Goal: Information Seeking & Learning: Learn about a topic

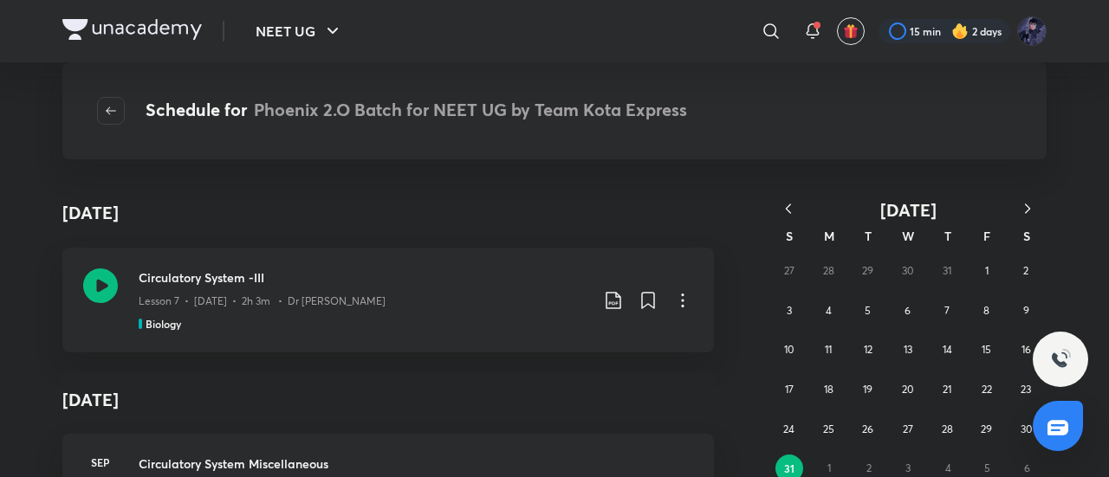
click at [796, 209] on icon "button" at bounding box center [788, 208] width 17 height 17
click at [790, 217] on icon "button" at bounding box center [788, 208] width 17 height 17
click at [804, 356] on div "27 28 29 30 1 2 3 4 5 6 7 8 9 10 11 12 13 14 15 16 17 18 19 20 21 22 23 24 25 2…" at bounding box center [907, 350] width 277 height 198
click at [801, 356] on button "11" at bounding box center [789, 350] width 28 height 28
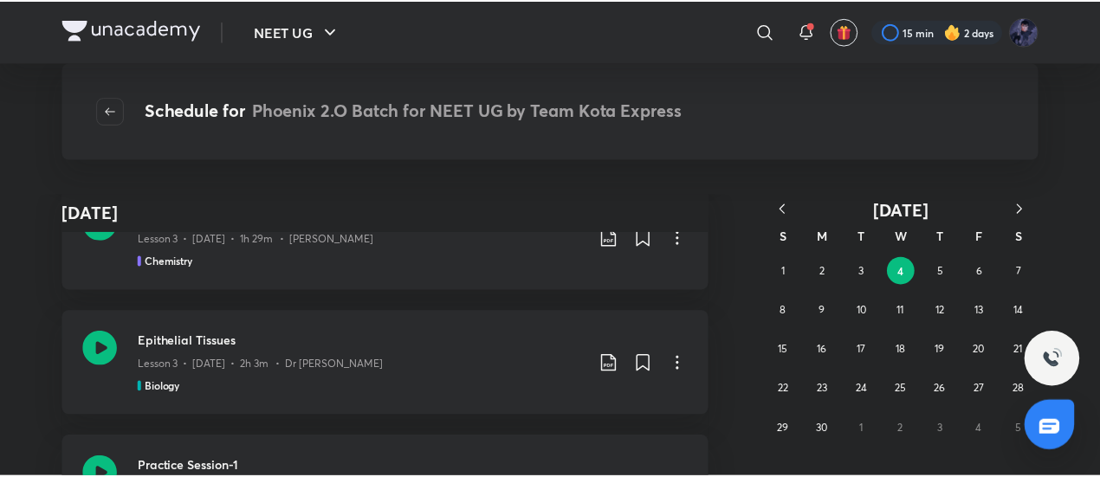
scroll to position [2316, 0]
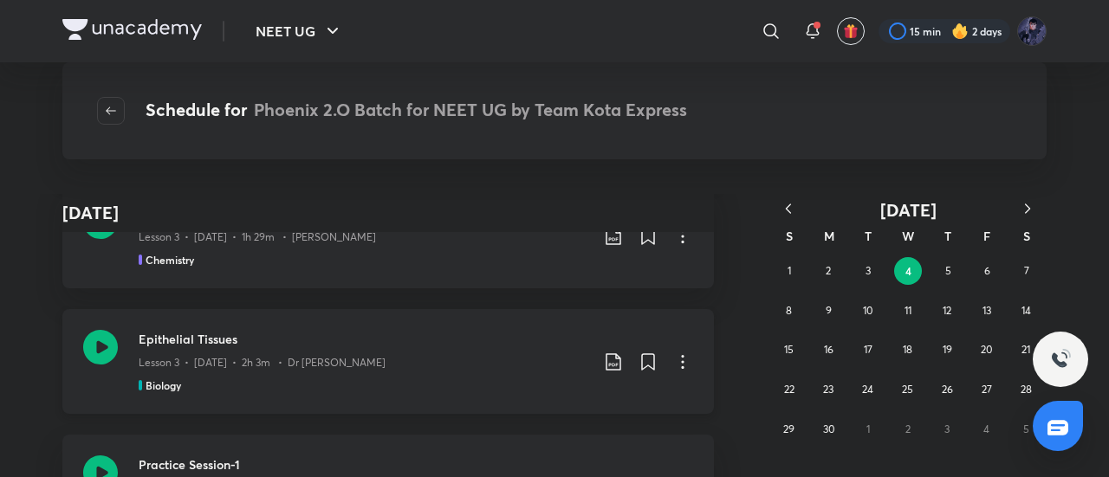
click at [679, 361] on icon at bounding box center [682, 362] width 21 height 21
drag, startPoint x: 611, startPoint y: 407, endPoint x: 29, endPoint y: 304, distance: 591.2
click at [29, 304] on div at bounding box center [554, 238] width 1109 height 477
click at [674, 367] on icon at bounding box center [682, 362] width 21 height 21
click at [574, 403] on p "Go to course page" at bounding box center [552, 405] width 103 height 18
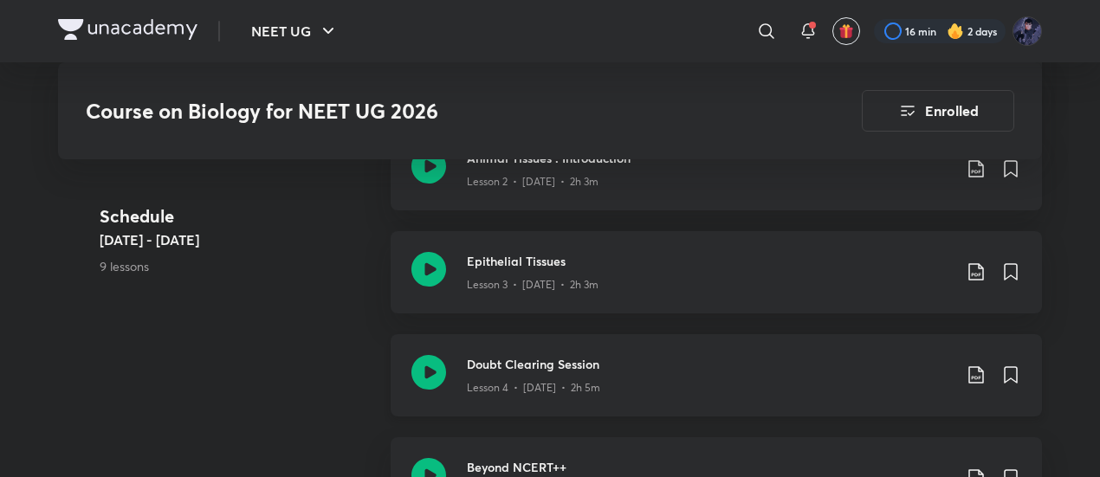
click at [492, 392] on div "Doubt Clearing Session Lesson 4 • [DATE] • 2h 5m" at bounding box center [716, 375] width 651 height 82
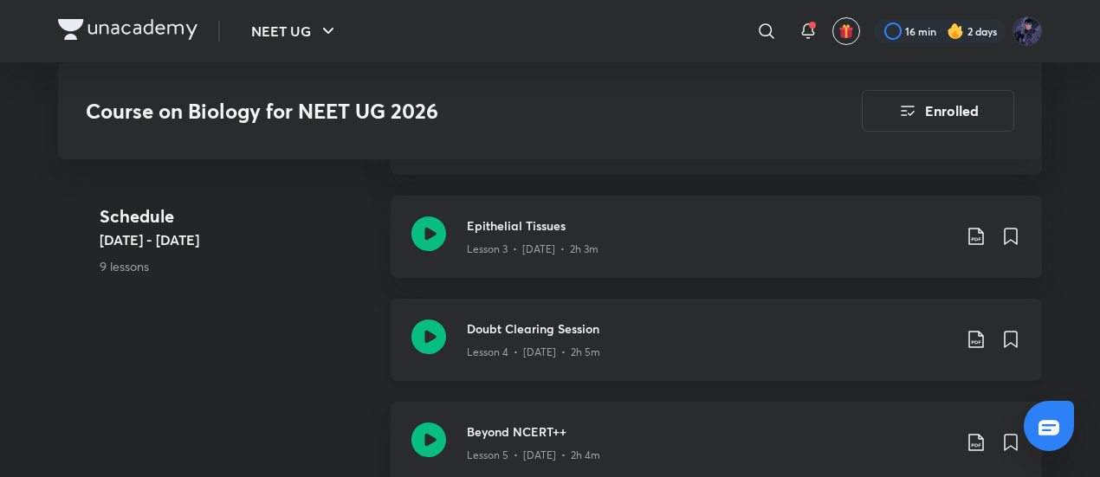
scroll to position [1208, 0]
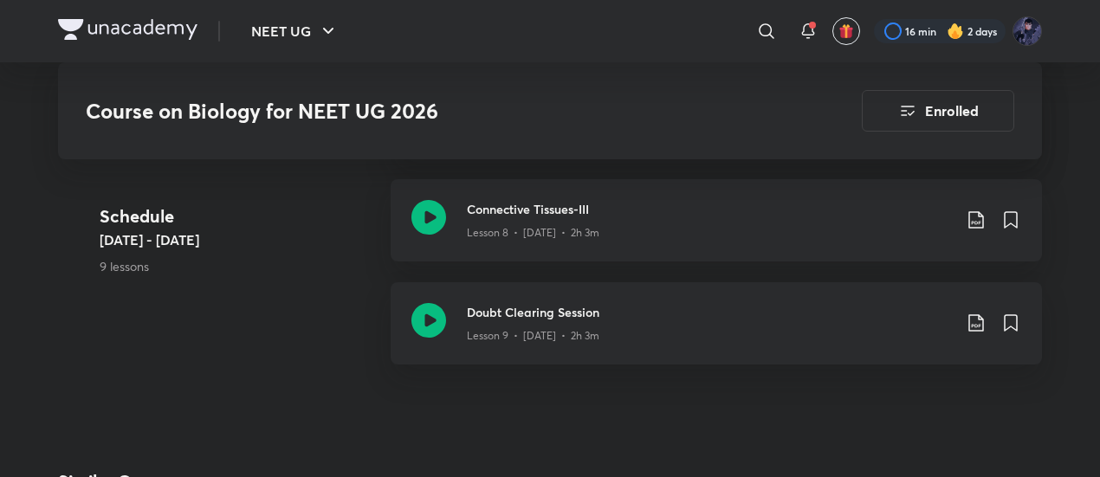
scroll to position [1739, 0]
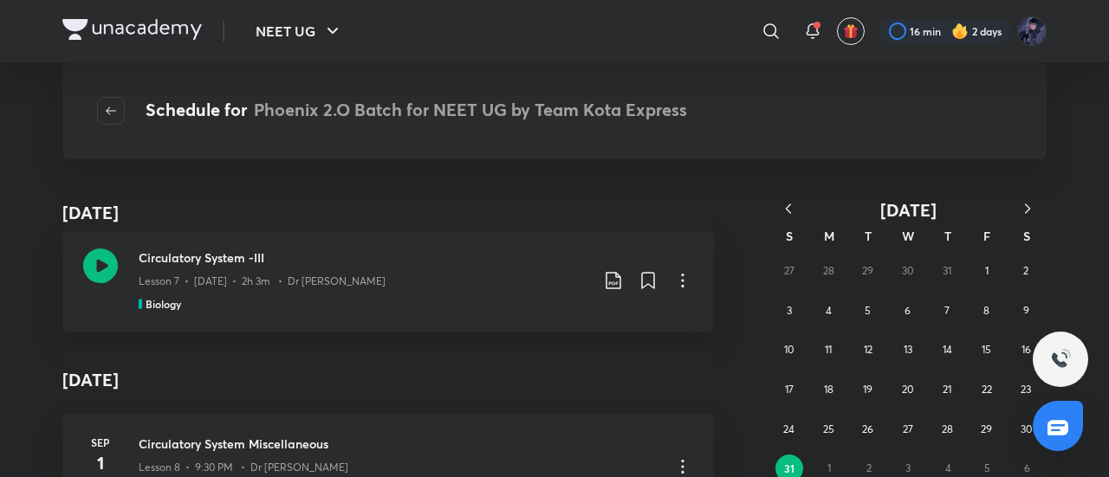
scroll to position [21, 0]
click at [788, 216] on icon "button" at bounding box center [788, 208] width 17 height 17
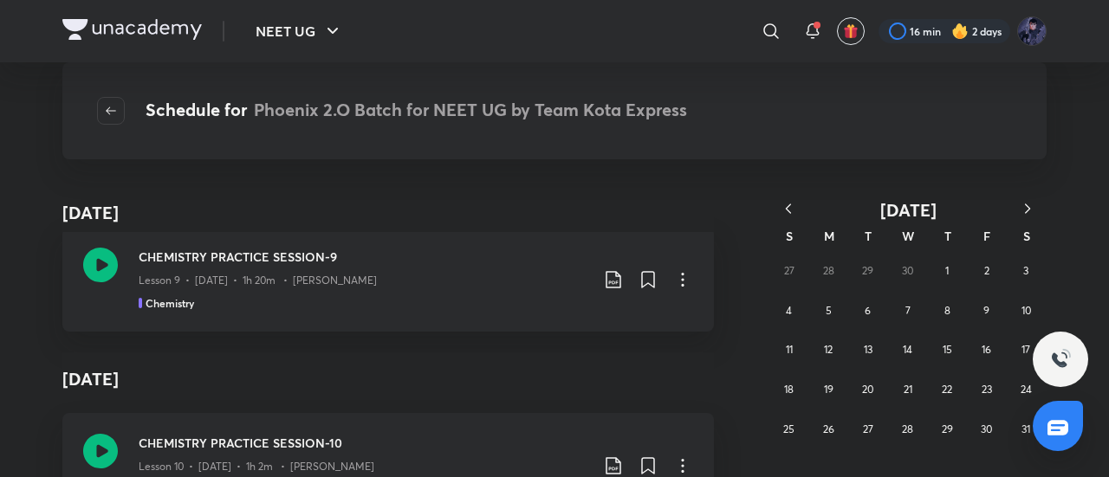
scroll to position [2662, 0]
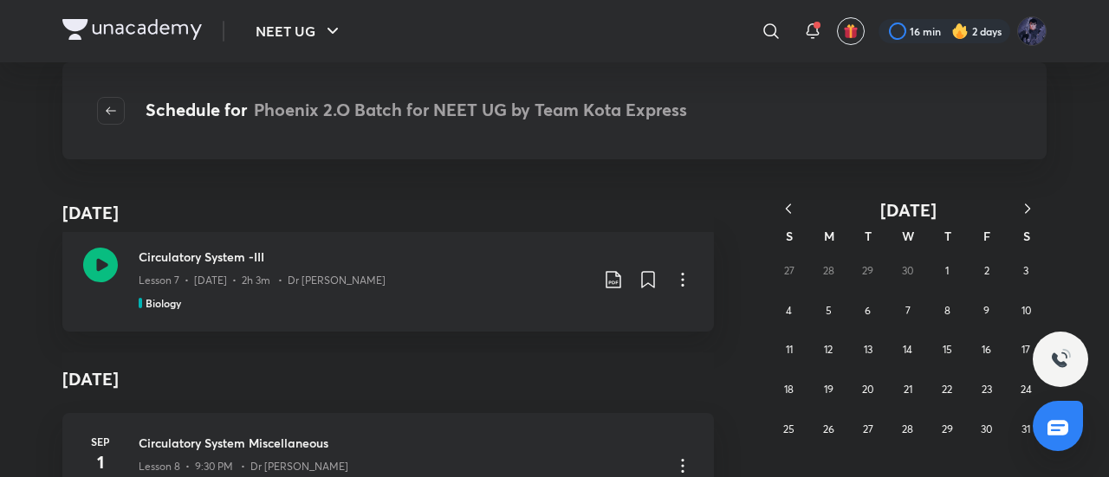
click at [1042, 203] on button "button" at bounding box center [1027, 210] width 38 height 22
click at [800, 271] on button "1" at bounding box center [789, 271] width 28 height 28
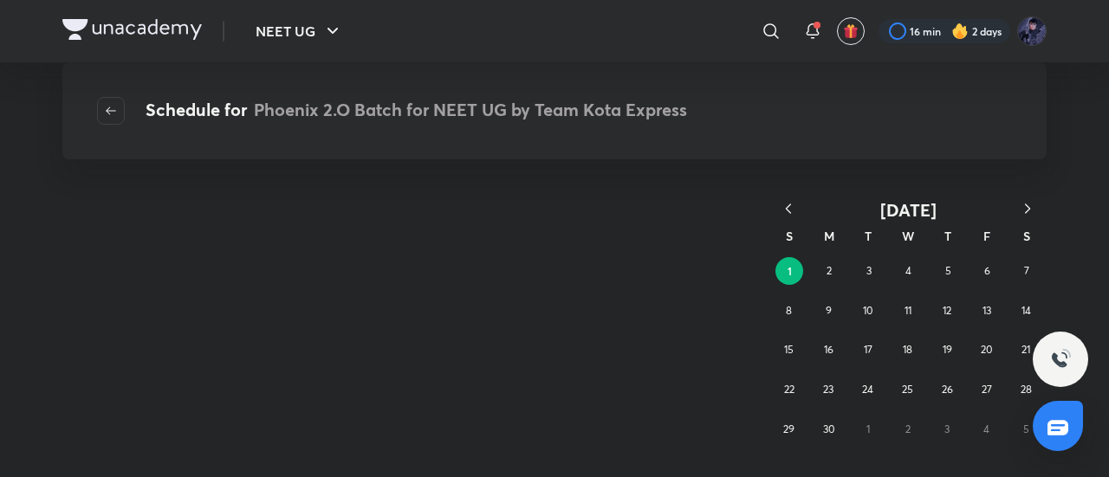
scroll to position [0, 0]
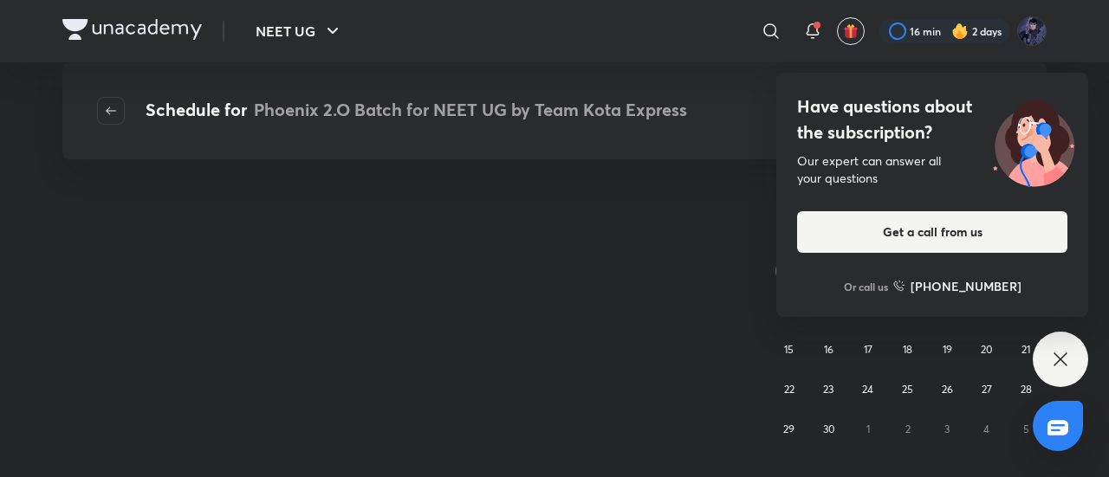
click at [1048, 351] on div "Have questions about the subscription? Our expert can answer all your questions…" at bounding box center [1060, 359] width 55 height 55
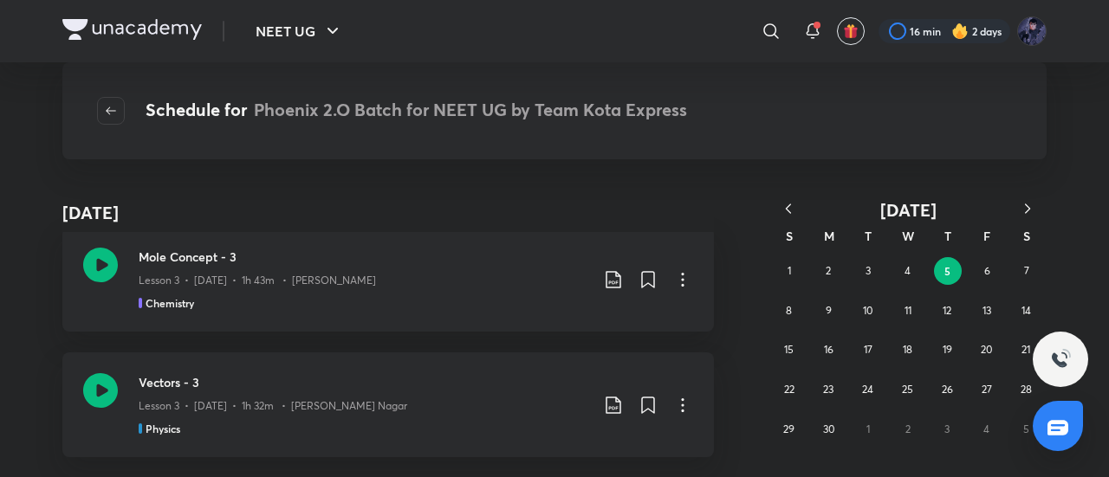
scroll to position [1849, 0]
click at [995, 257] on div "1 2 3 4 5 6 7 8 9 10 11 12 13 14 15 16 17 18 19 20 21 22 23 24 25 26 27 28 29 3…" at bounding box center [907, 350] width 277 height 198
click at [994, 276] on button "6" at bounding box center [988, 271] width 28 height 28
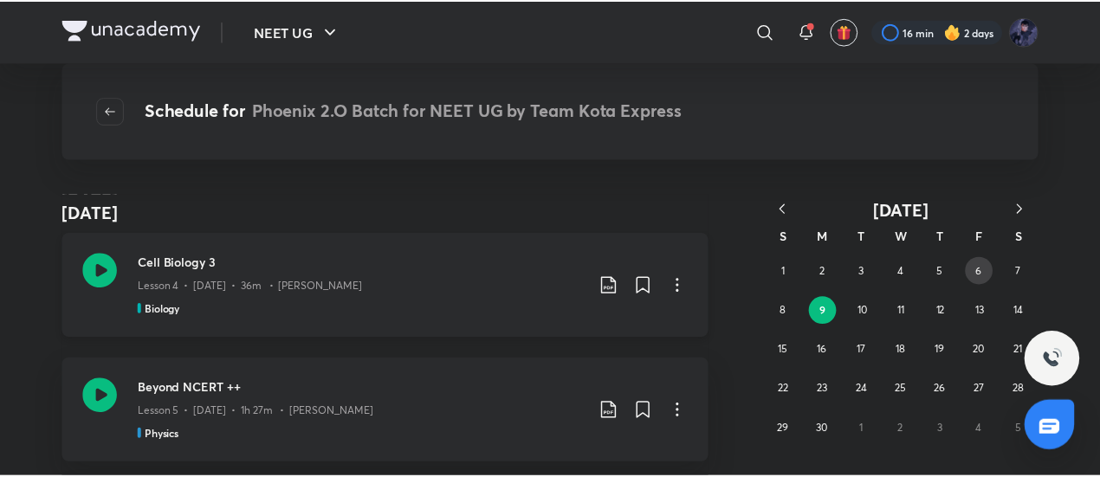
scroll to position [1453, 0]
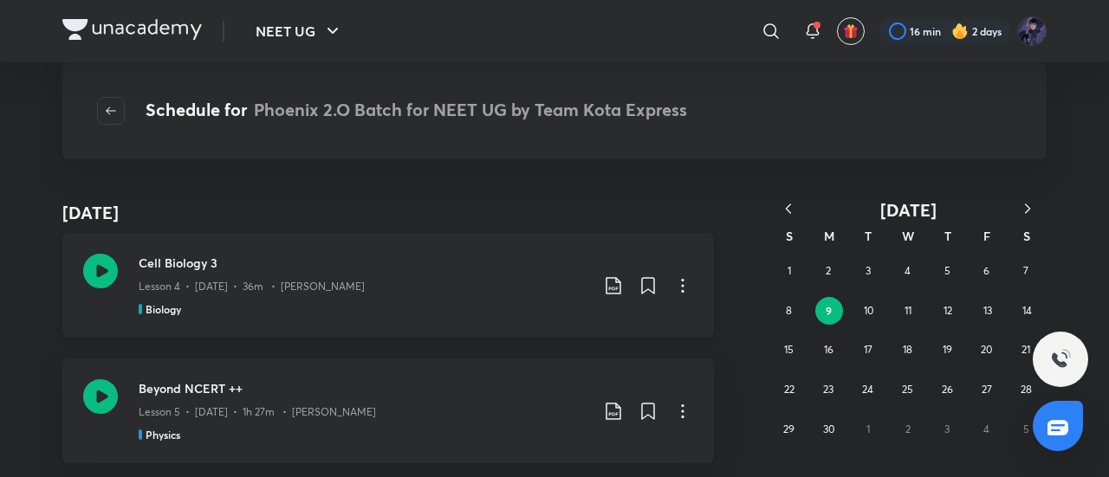
click at [681, 280] on icon at bounding box center [682, 285] width 21 height 21
click at [599, 327] on p "Go to course page" at bounding box center [552, 328] width 103 height 18
